Goal: Task Accomplishment & Management: Manage account settings

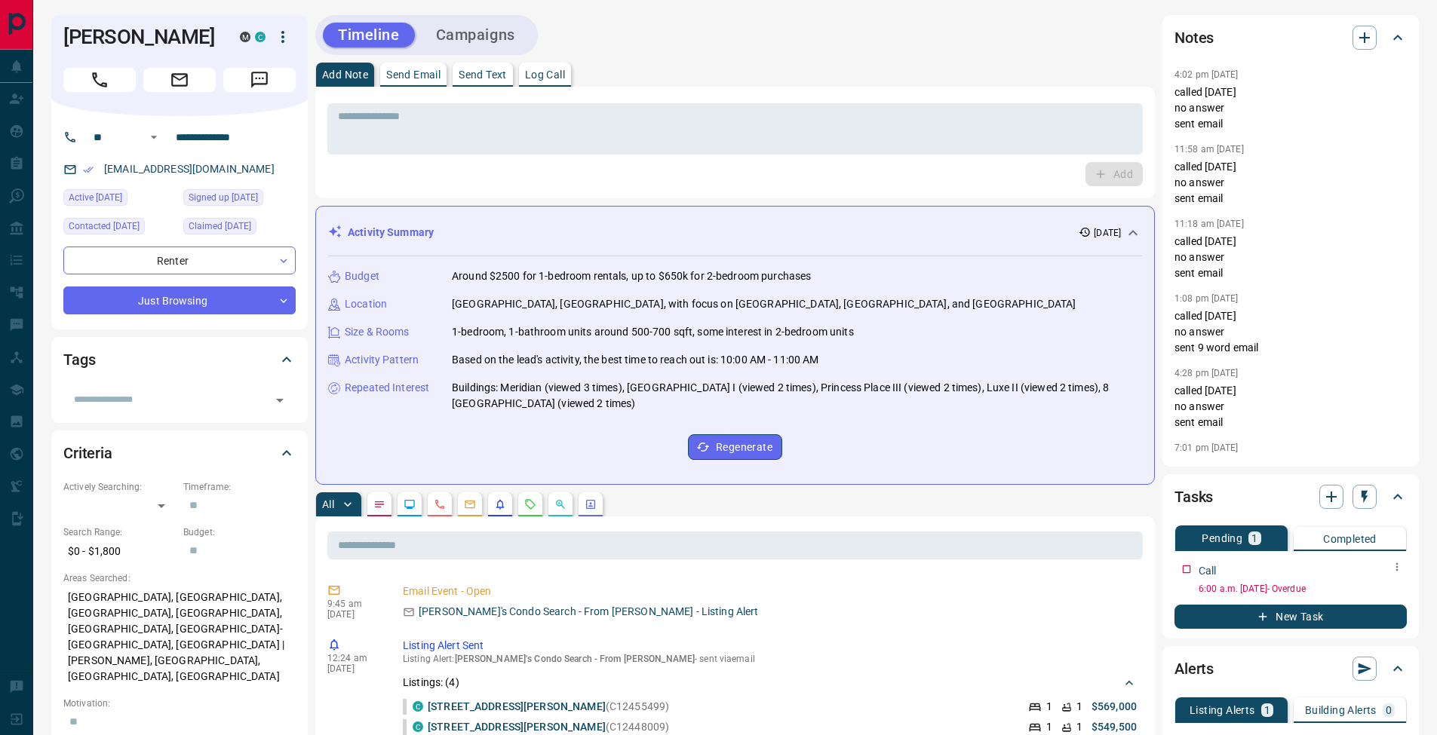
click at [1392, 562] on icon "button" at bounding box center [1397, 567] width 12 height 12
click at [1384, 582] on ul "Edit Delete" at bounding box center [1372, 606] width 66 height 57
click at [1381, 590] on li "Edit" at bounding box center [1372, 595] width 66 height 23
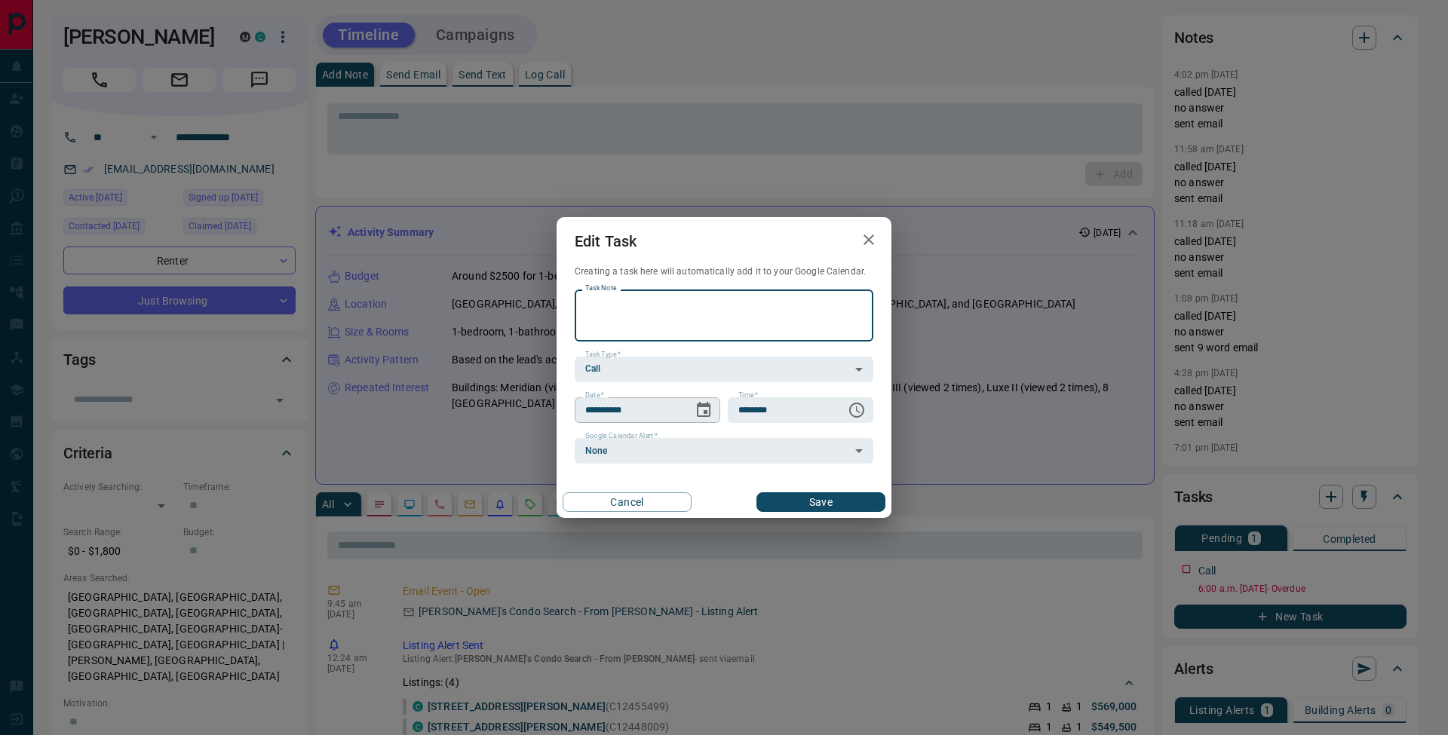
click at [707, 411] on icon "Choose date, selected date is Oct 2, 2025" at bounding box center [704, 409] width 14 height 15
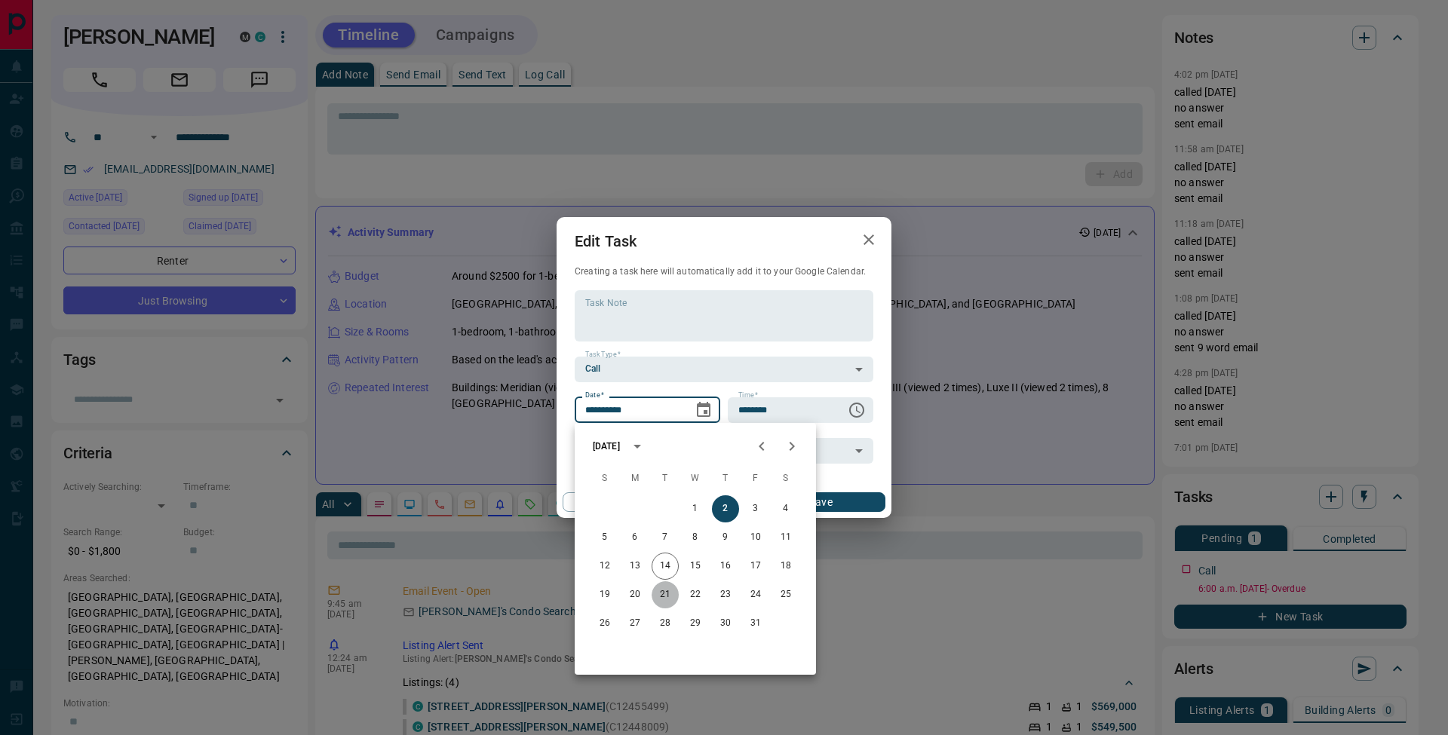
click at [670, 599] on button "21" at bounding box center [665, 594] width 27 height 27
type input "**********"
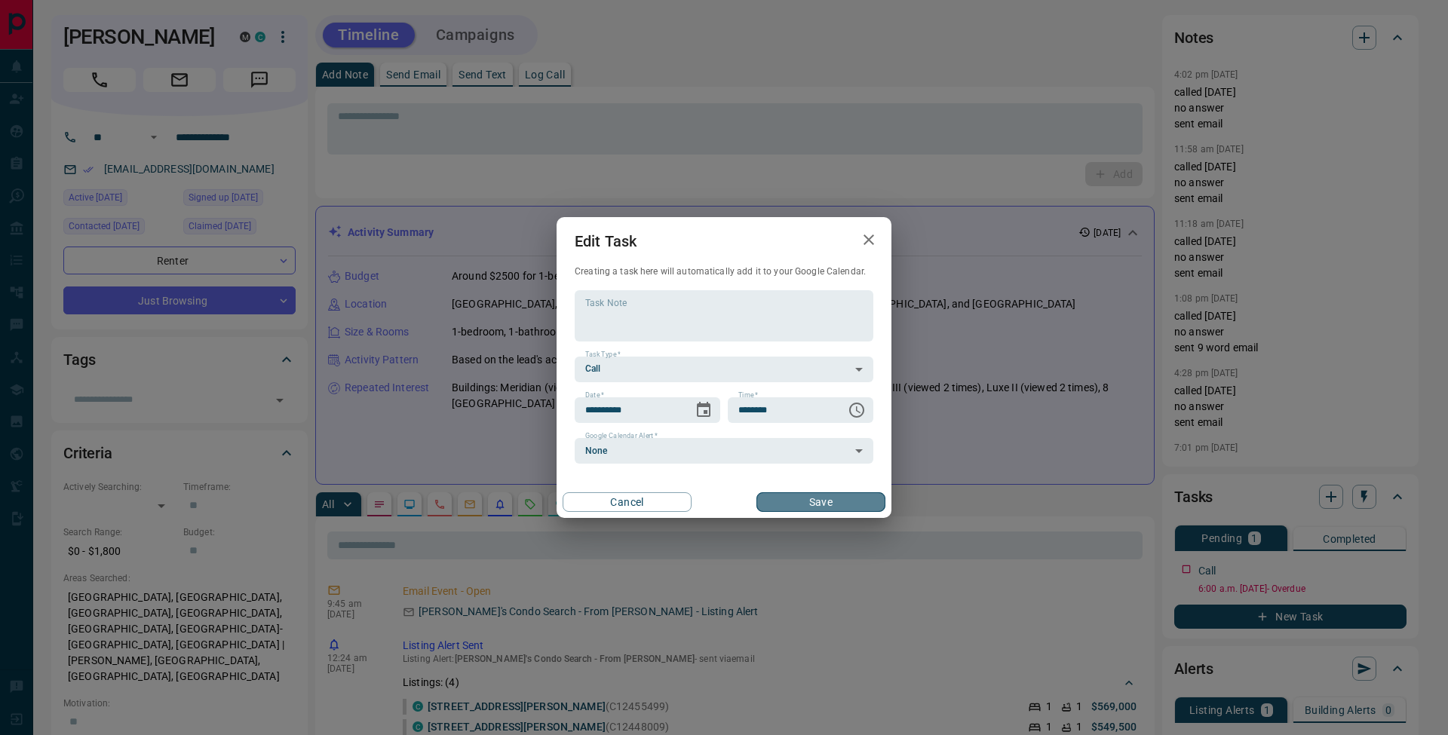
click at [849, 500] on button "Save" at bounding box center [820, 502] width 129 height 20
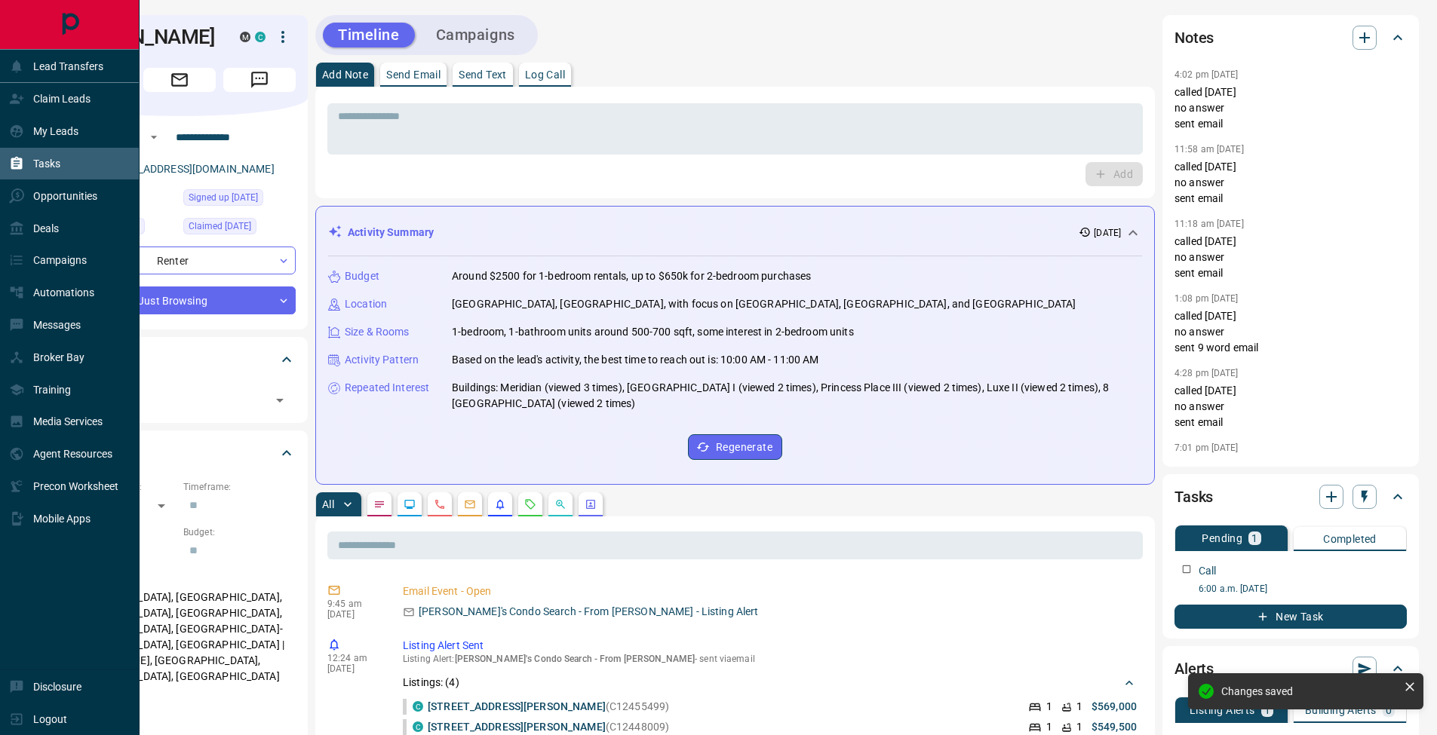
click at [14, 155] on div "Tasks" at bounding box center [34, 164] width 51 height 25
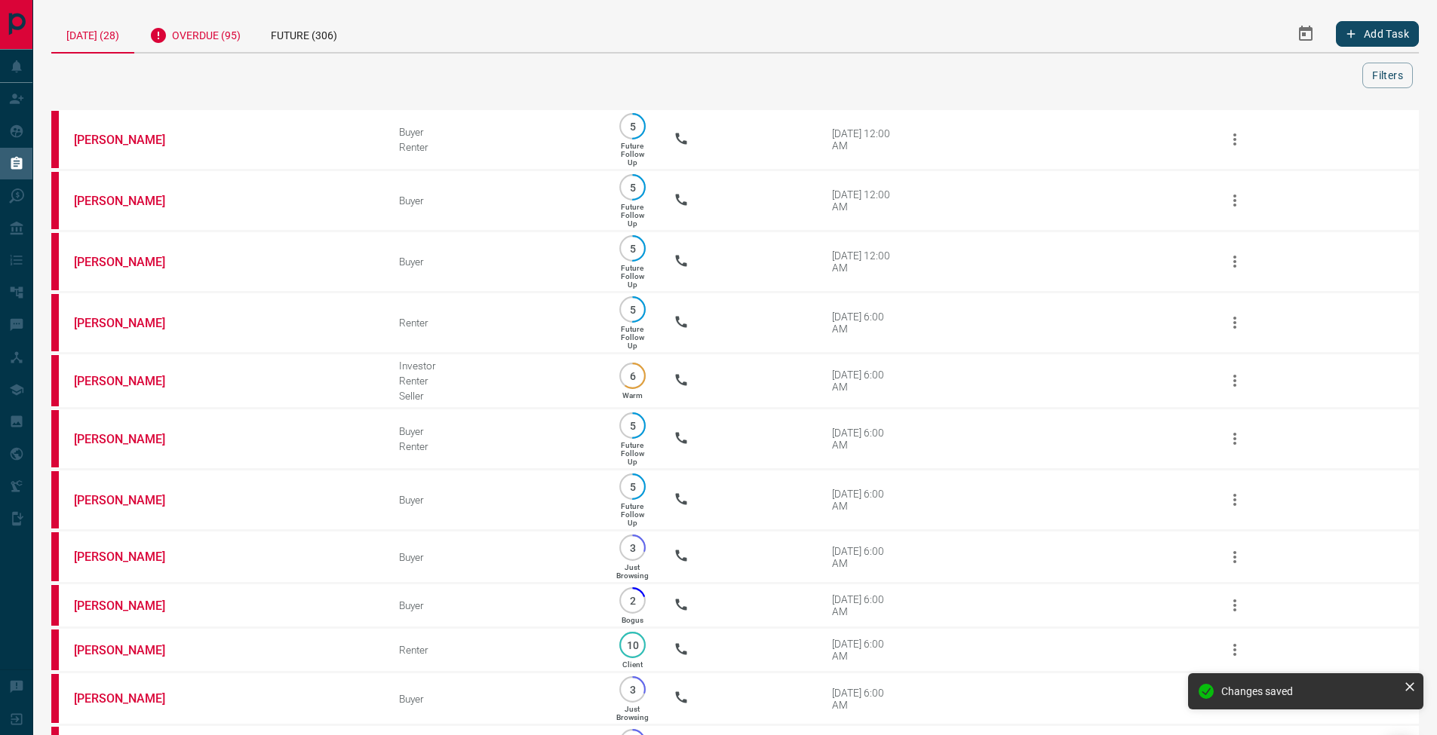
click at [234, 36] on div "Overdue (95)" at bounding box center [194, 33] width 121 height 37
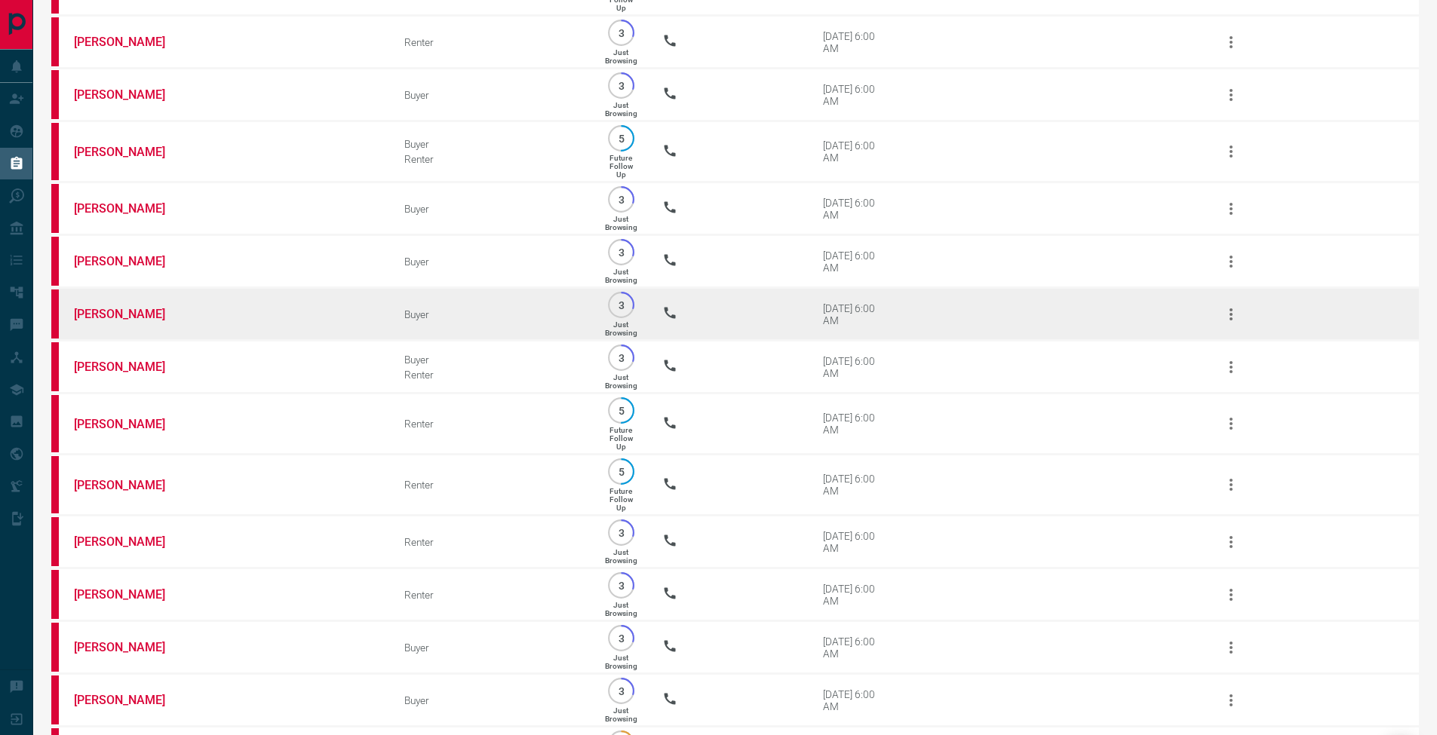
scroll to position [2995, 0]
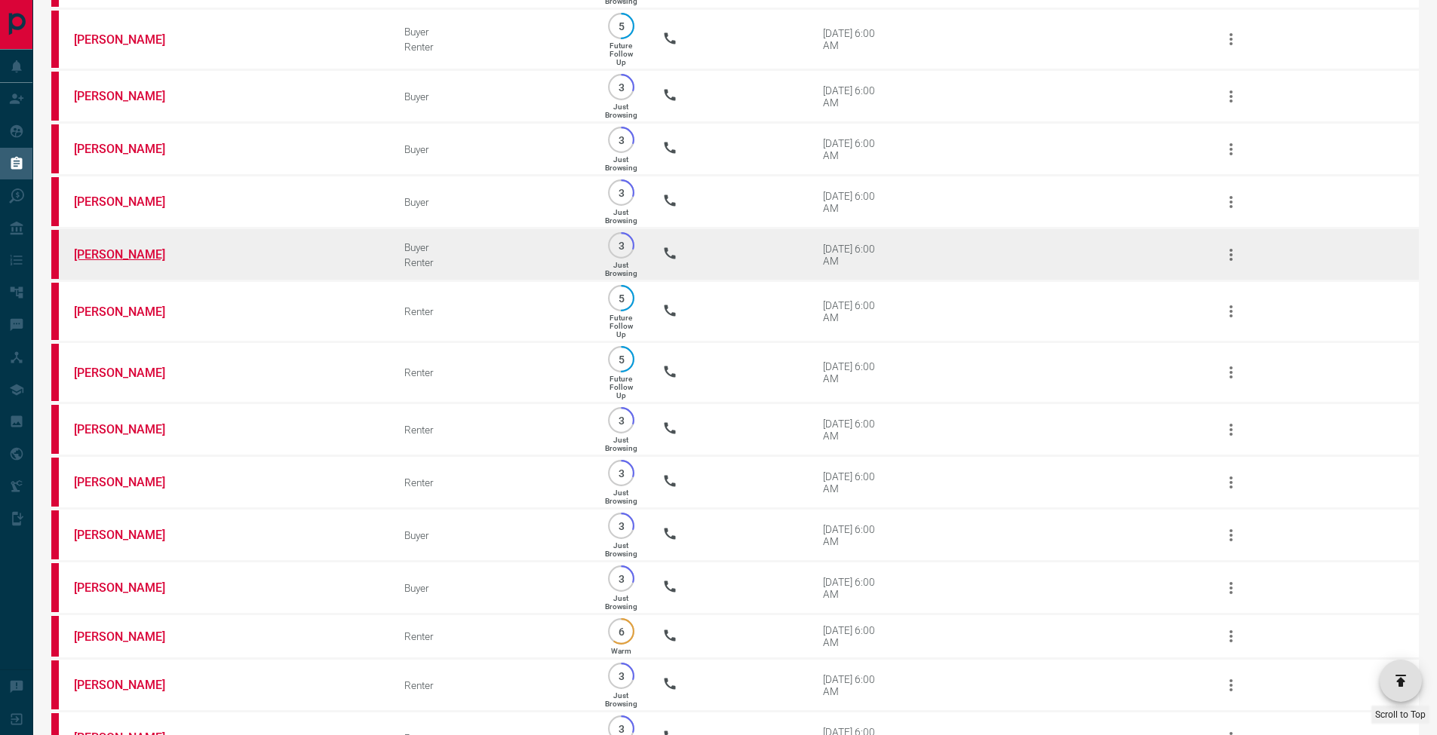
click at [140, 262] on link "[PERSON_NAME]" at bounding box center [130, 254] width 113 height 14
